Goal: Ask a question: Seek information or help from site administrators or community

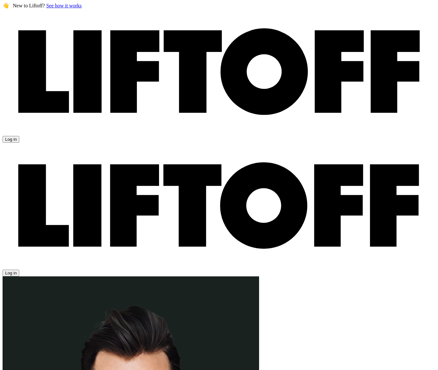
scroll to position [1, 0]
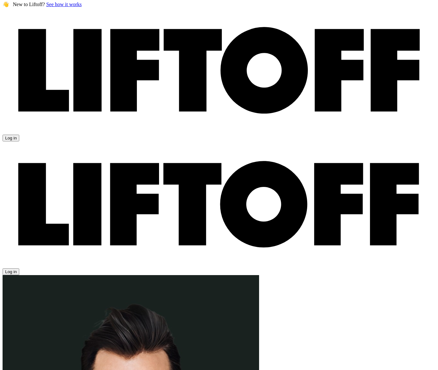
type input "[PERSON_NAME]"
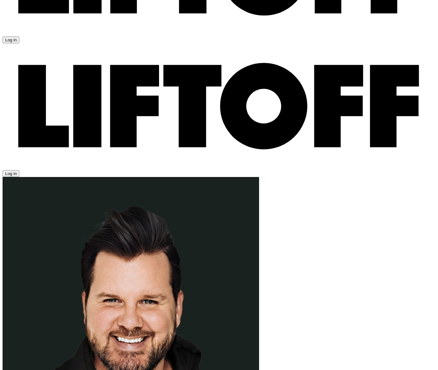
scroll to position [117, 0]
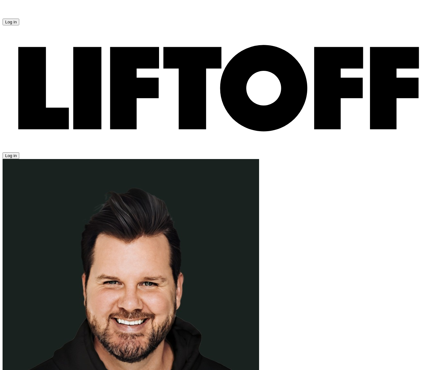
type textarea "x"
type textarea "H"
type textarea "x"
type textarea "He"
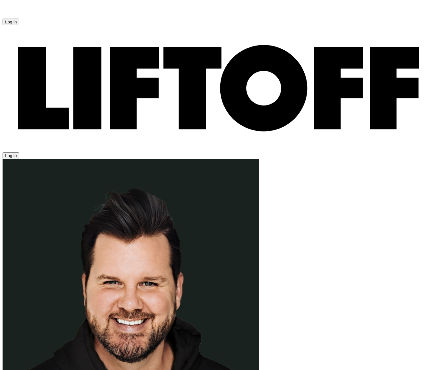
type textarea "x"
type textarea "Hel"
type textarea "x"
type textarea "Hell"
type textarea "x"
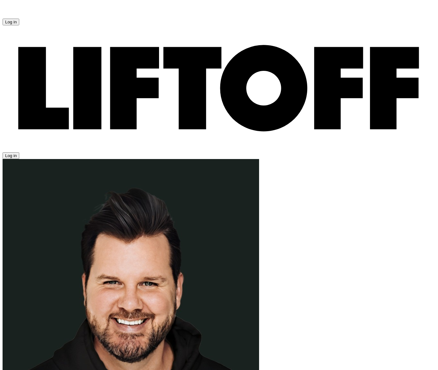
type textarea "Hello"
type textarea "x"
type textarea "Hello"
type textarea "x"
type textarea "Hello B"
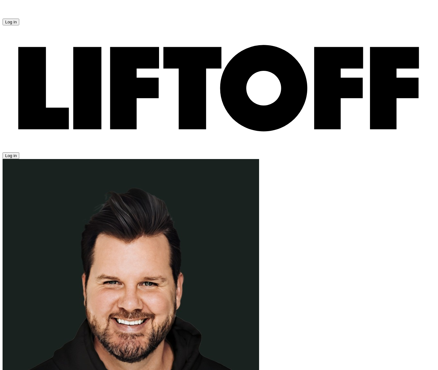
type textarea "x"
type textarea "Hello Be"
type textarea "x"
type textarea "Hello [PERSON_NAME]"
type textarea "x"
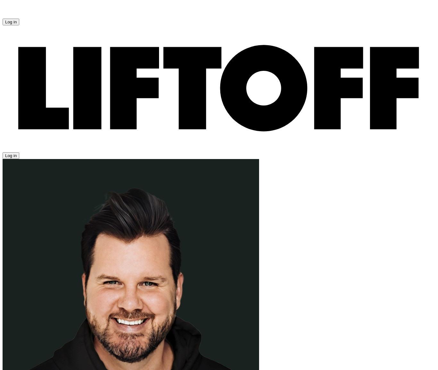
type textarea "Hello [PERSON_NAME]!"
type textarea "x"
type textarea "Hello [PERSON_NAME]!"
type textarea "x"
type textarea "Hello [PERSON_NAME]!"
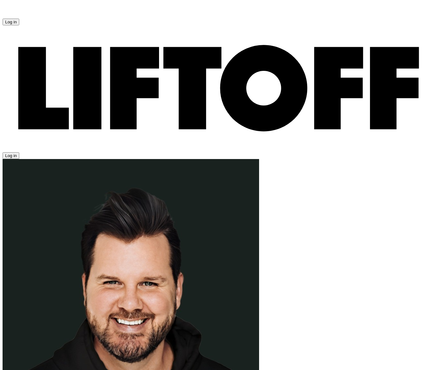
type textarea "x"
type textarea "Hello [PERSON_NAME]! I"
type textarea "x"
type textarea "Hello [PERSON_NAME]! I"
type textarea "x"
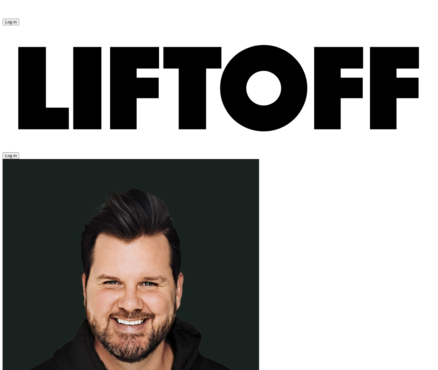
type textarea "Hello [PERSON_NAME]! I a"
type textarea "x"
type textarea "Hello [PERSON_NAME]! I am"
type textarea "x"
type textarea "Hello [PERSON_NAME]! I am"
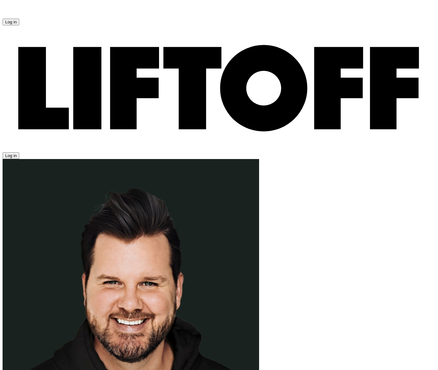
type textarea "x"
type textarea "Hello [PERSON_NAME]! I am v"
type textarea "x"
type textarea "Hello [PERSON_NAME]! I am ve"
type textarea "x"
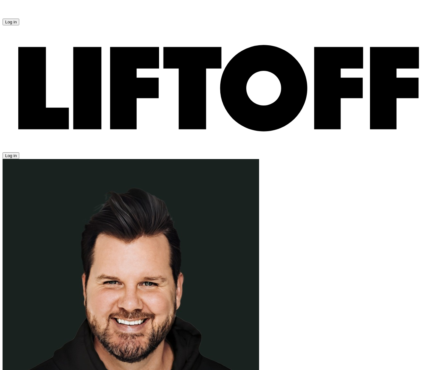
type textarea "Hello [PERSON_NAME]! I am ver"
type textarea "x"
type textarea "Hello [PERSON_NAME]! I am very"
type textarea "x"
type textarea "Hello [PERSON_NAME]! I am very"
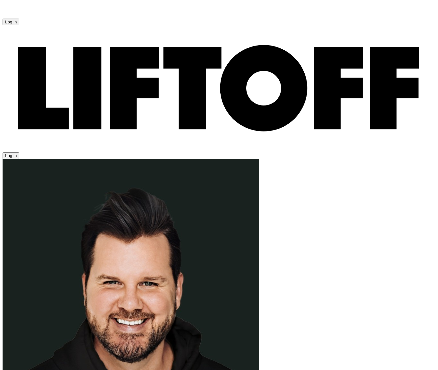
type textarea "x"
type textarea "Hello [PERSON_NAME]! I am very i"
type textarea "x"
type textarea "Hello [PERSON_NAME]! I am very in"
type textarea "x"
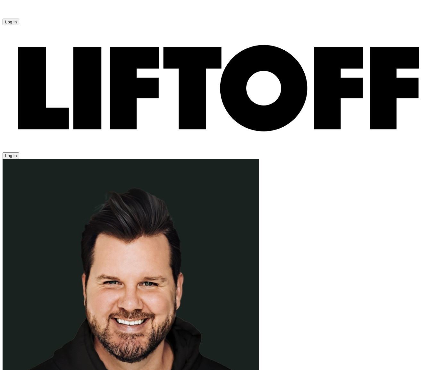
type textarea "Hello [PERSON_NAME]! I am very int"
type textarea "x"
type textarea "Hello [PERSON_NAME]! I am very inte"
type textarea "x"
type textarea "Hello [PERSON_NAME]! I am very inter"
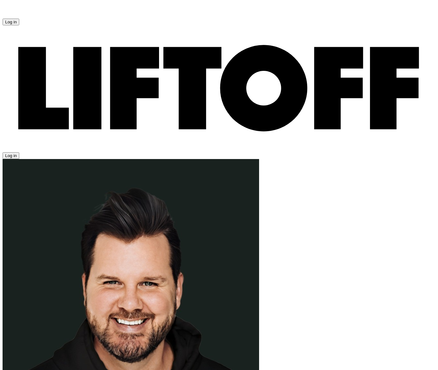
type textarea "x"
type textarea "Hello [PERSON_NAME]! I am very intere"
type textarea "x"
type textarea "Hello [PERSON_NAME]! I am very interes"
type textarea "x"
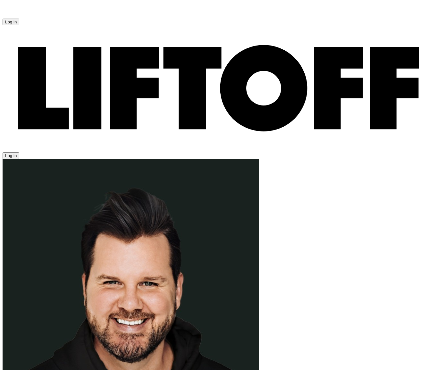
type textarea "Hello [PERSON_NAME]! I am very interest"
type textarea "x"
type textarea "Hello [PERSON_NAME]! I am very intereste"
type textarea "x"
type textarea "Hello [PERSON_NAME]! I am very interested"
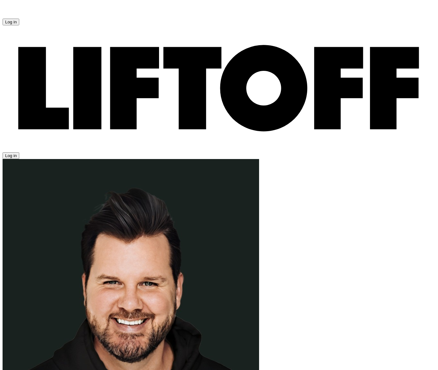
type textarea "x"
type textarea "Hello [PERSON_NAME]! I am very interested"
type textarea "x"
type textarea "Hello [PERSON_NAME]! I am very interested i"
type textarea "x"
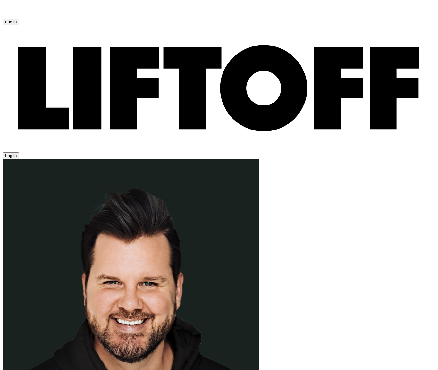
type textarea "Hello [PERSON_NAME]! I am very interested in"
type textarea "x"
type textarea "Hello [PERSON_NAME]! I am very interested in t"
type textarea "x"
type textarea "Hello [PERSON_NAME]! I am very interested in th"
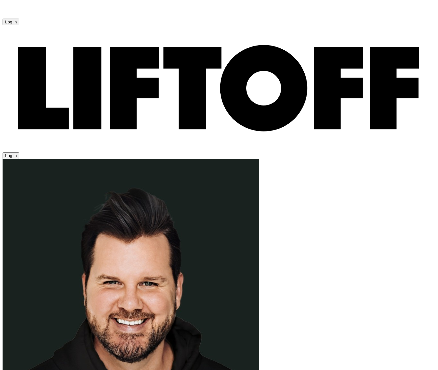
type textarea "x"
type textarea "Hello [PERSON_NAME]! I am very interested in the"
type textarea "x"
type textarea "Hello [PERSON_NAME]! I am very interested in the"
type textarea "x"
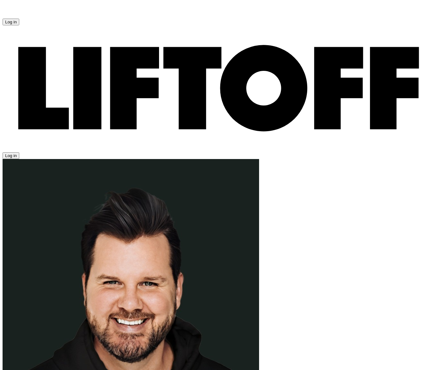
type textarea "Hello [PERSON_NAME]! I am very interested in the r"
type textarea "x"
type textarea "Hello [PERSON_NAME]! I am very interested in the ro"
type textarea "x"
type textarea "Hello [PERSON_NAME]! I am very interested in the rol"
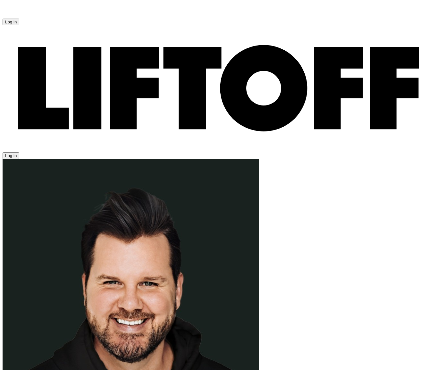
type textarea "x"
type textarea "Hello [PERSON_NAME]! I am very interested in the role"
type textarea "x"
type textarea "Hello [PERSON_NAME]! I am very interested in the role"
type textarea "x"
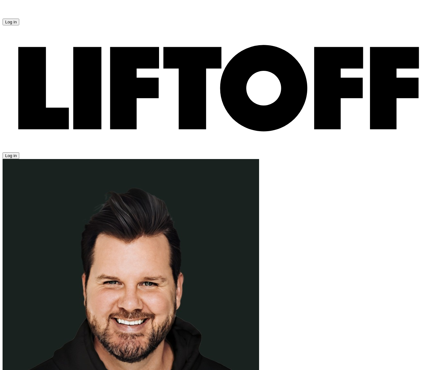
type textarea "Hello [PERSON_NAME]! I am very interested in the role a"
type textarea "x"
type textarea "Hello [PERSON_NAME]! I am very interested in the role as"
type textarea "x"
type textarea "Hello [PERSON_NAME]! I am very interested in the role as"
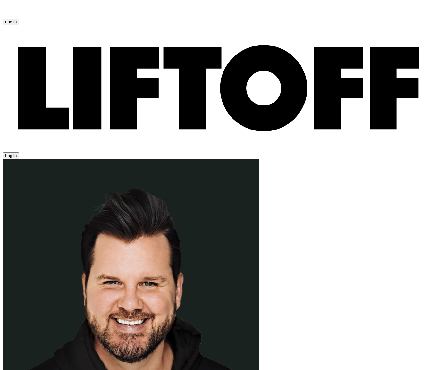
type textarea "x"
type textarea "Hello [PERSON_NAME]! I am very interested in the role as L"
type textarea "x"
type textarea "Hello [PERSON_NAME]! I am very interested in the role as [PERSON_NAME]"
type textarea "x"
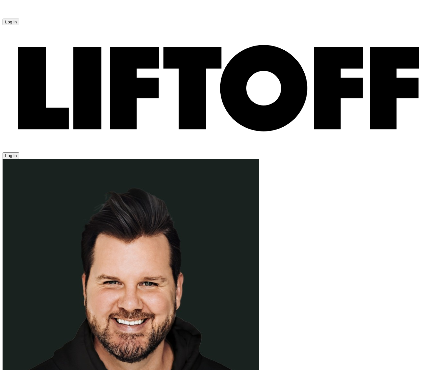
type textarea "Hello [PERSON_NAME]! I am very interested in the role as [PERSON_NAME]"
type textarea "x"
type textarea "Hello [PERSON_NAME]! I am very interested in the role as Lead"
type textarea "x"
type textarea "Hello [PERSON_NAME]! I am very interested in the role as Lead"
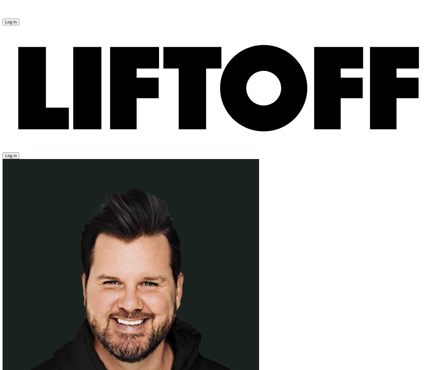
type textarea "x"
type textarea "Hello [PERSON_NAME]! I am very interested in the role as Lead P"
type textarea "x"
type textarea "Hello [PERSON_NAME]! I am very interested in the role as Lead Pr"
type textarea "x"
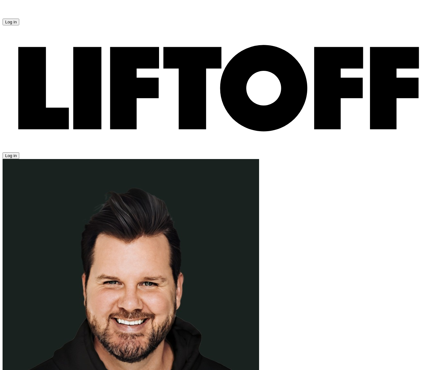
type textarea "Hello [PERSON_NAME]! I am very interested in the role as Lead Prod"
type textarea "x"
type textarea "Hello [PERSON_NAME]! I am very interested in the role as Lead Produ"
type textarea "x"
type textarea "Hello [PERSON_NAME]! I am very interested in the role as Lead Produc"
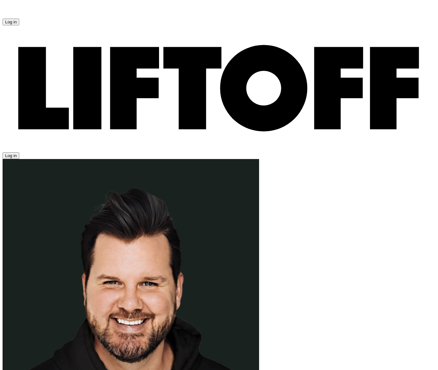
type textarea "x"
type textarea "Hello [PERSON_NAME]! I am very interested in the role as Lead Product"
type textarea "x"
type textarea "Hello [PERSON_NAME]! I am very interested in the role as Lead Product"
type textarea "x"
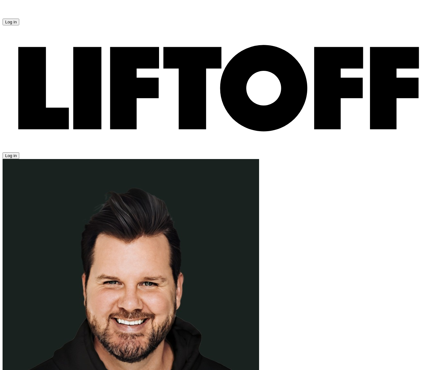
type textarea "Hello [PERSON_NAME]! I am very interested in the role as Lead Product D"
type textarea "x"
type textarea "Hello [PERSON_NAME]! I am very interested in the role as Lead Product De"
type textarea "x"
type textarea "Hello [PERSON_NAME]! I am very interested in the role as Lead Product Des"
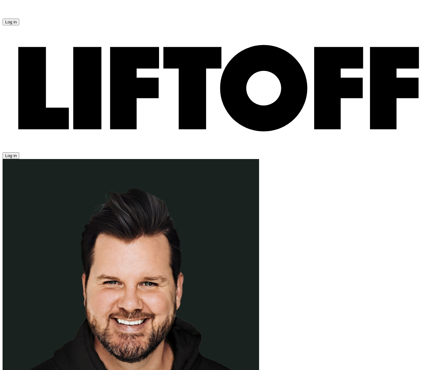
type textarea "x"
type textarea "Hello [PERSON_NAME]! I am very interested in the role as Lead Product Desi"
type textarea "x"
type textarea "Hello [PERSON_NAME]! I am very interested in the role as Lead Product Desig"
type textarea "x"
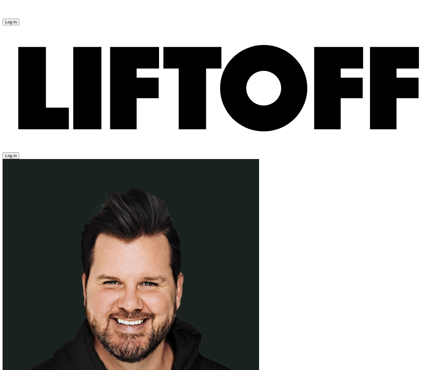
type textarea "Hello [PERSON_NAME]! I am very interested in the role as Lead Product Design"
type textarea "x"
type textarea "Hello [PERSON_NAME]! I am very interested in the role as Lead Product Designe"
type textarea "x"
type textarea "Hello [PERSON_NAME]! I am very interested in the role as Lead Product Designer"
